Goal: Task Accomplishment & Management: Manage account settings

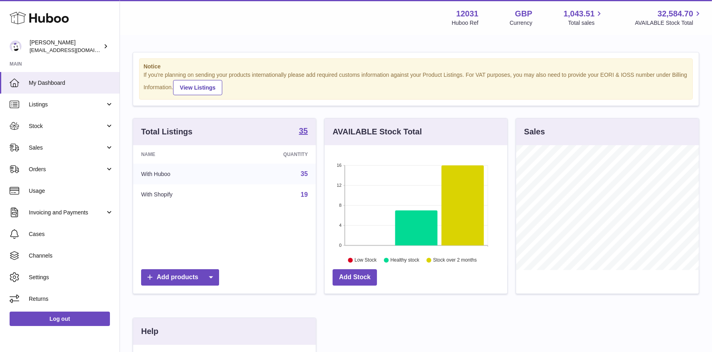
scroll to position [124, 183]
click at [67, 124] on span "Stock" at bounding box center [67, 126] width 76 height 8
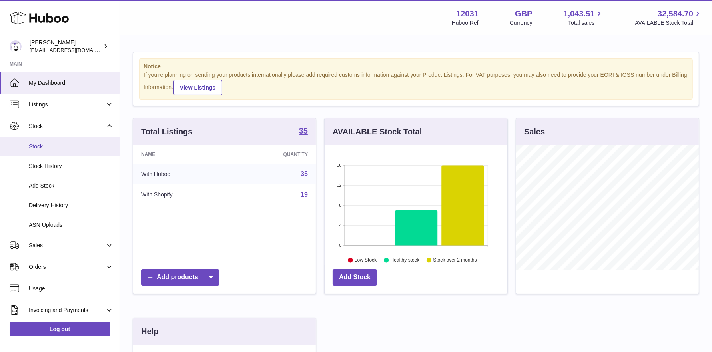
click at [66, 150] on link "Stock" at bounding box center [60, 147] width 120 height 20
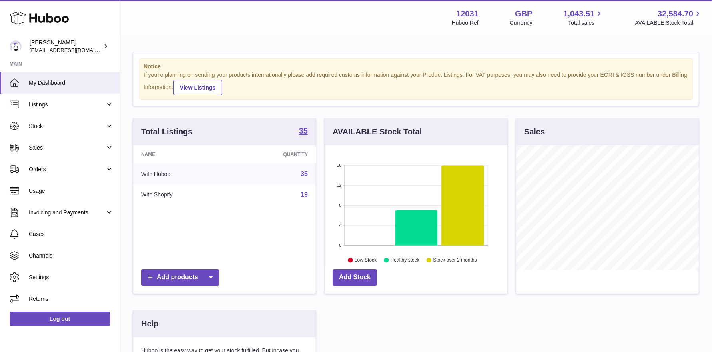
scroll to position [124, 183]
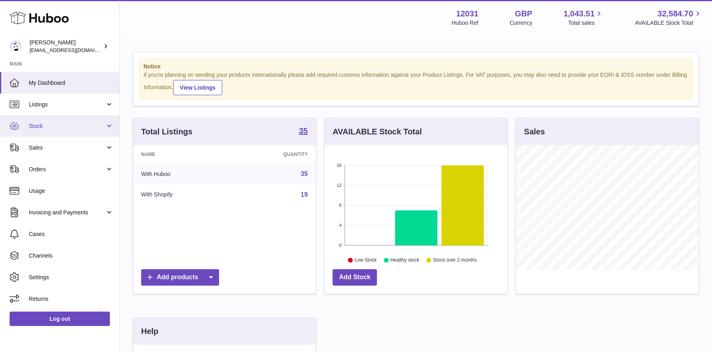
click at [57, 130] on link "Stock" at bounding box center [60, 126] width 120 height 22
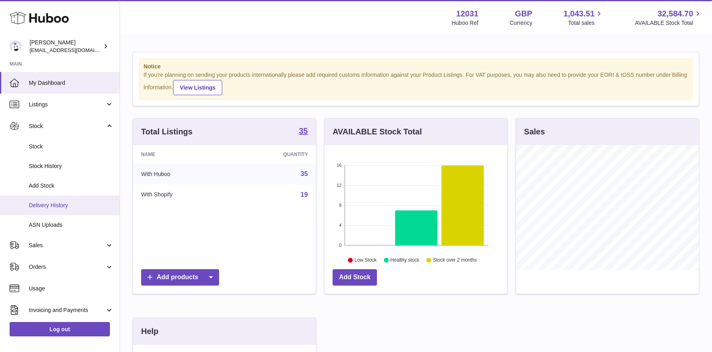
click at [55, 202] on span "Delivery History" at bounding box center [71, 206] width 85 height 8
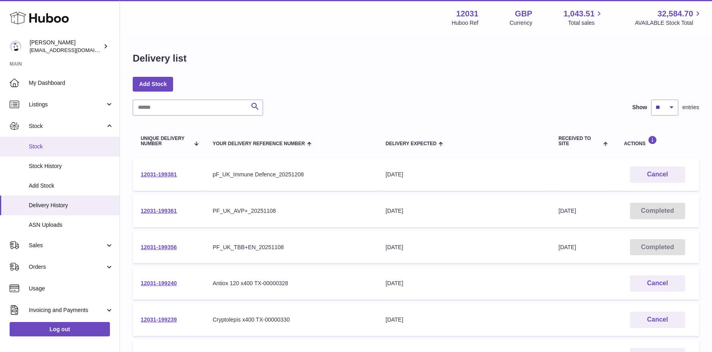
click at [60, 151] on link "Stock" at bounding box center [60, 147] width 120 height 20
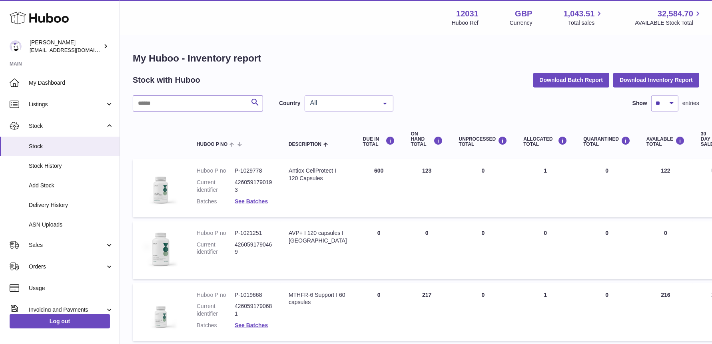
click at [165, 98] on input "text" at bounding box center [198, 104] width 130 height 16
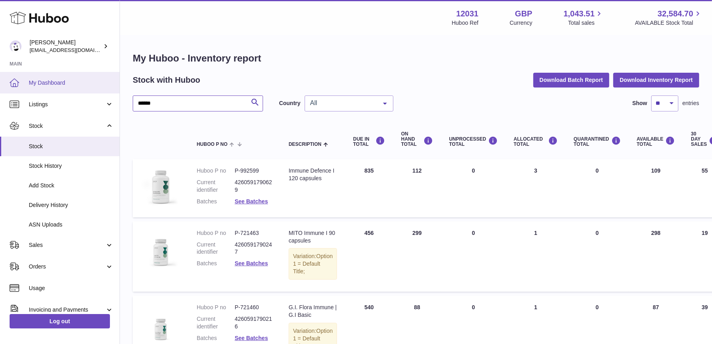
type input "******"
click at [78, 87] on link "My Dashboard" at bounding box center [60, 83] width 120 height 22
